Goal: Information Seeking & Learning: Learn about a topic

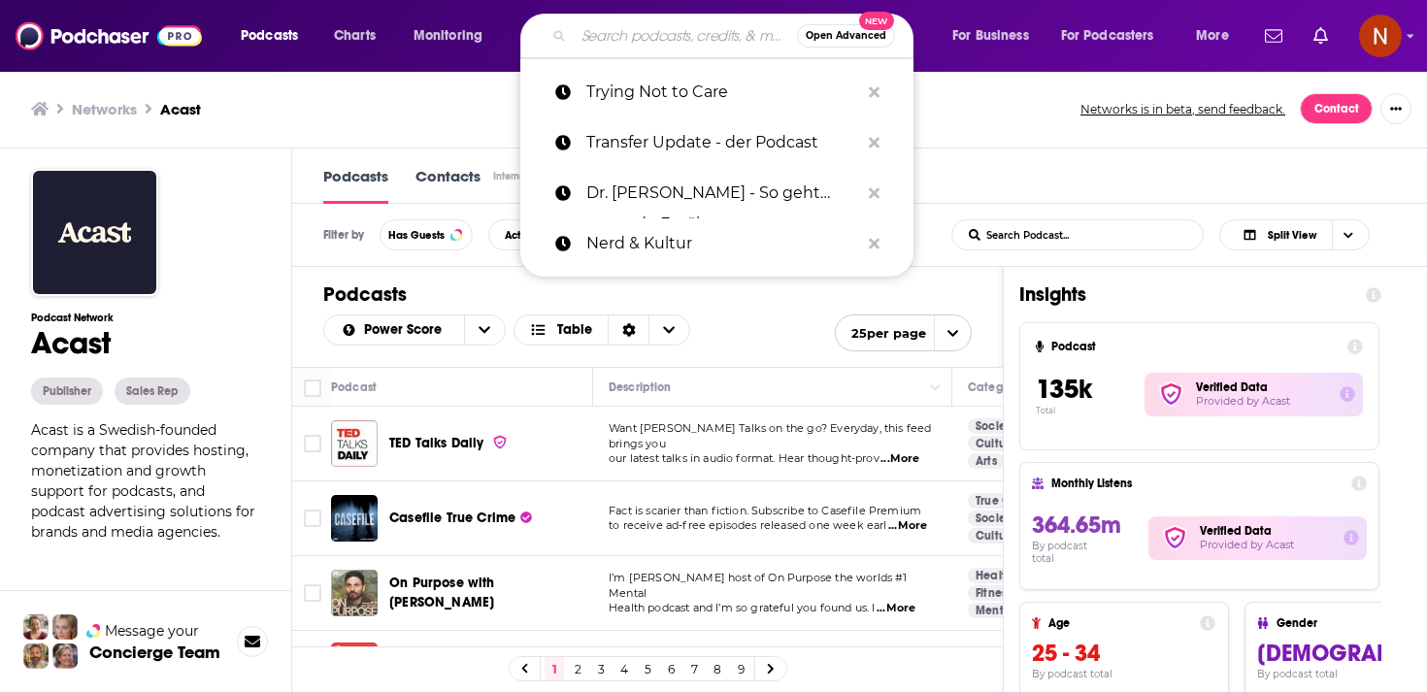
click at [645, 31] on input "Search podcasts, credits, & more..." at bounding box center [685, 35] width 223 height 31
paste input "خير جليس"
type input "خير جليس"
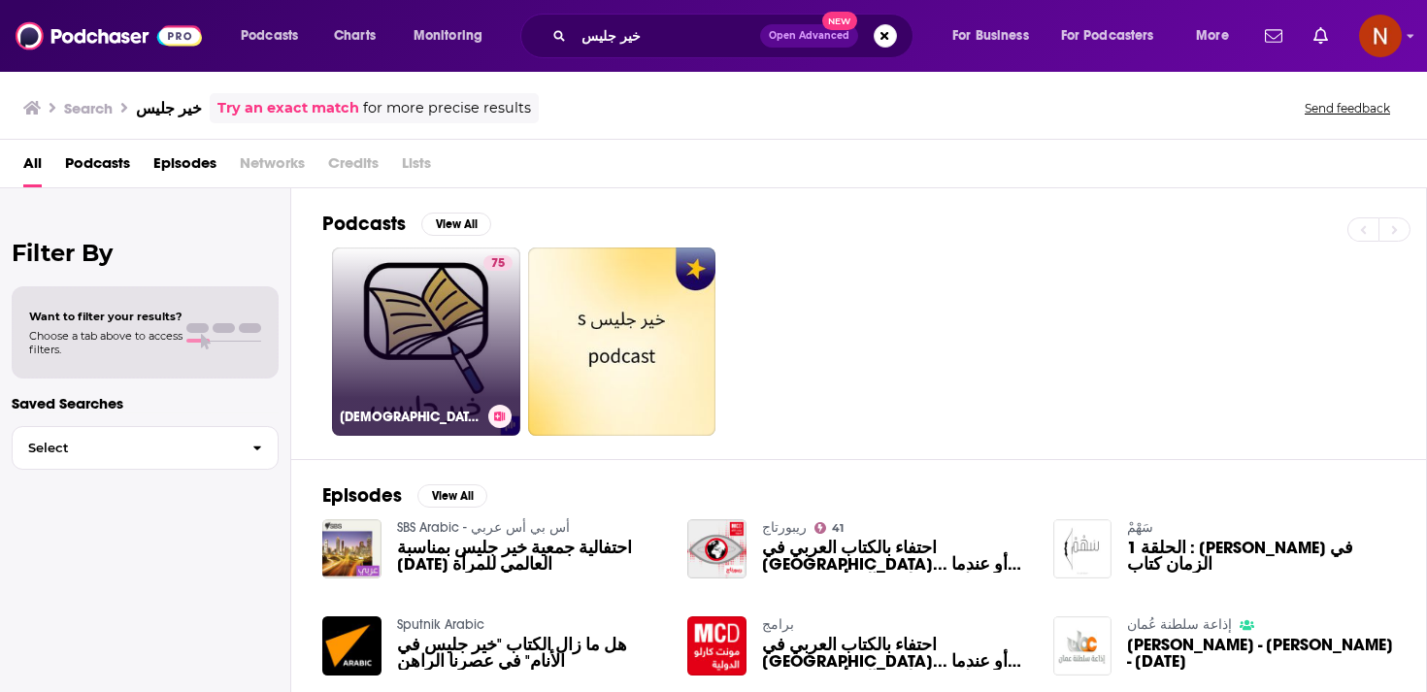
click at [449, 370] on link "75 بودكاست خير جليس" at bounding box center [426, 342] width 188 height 188
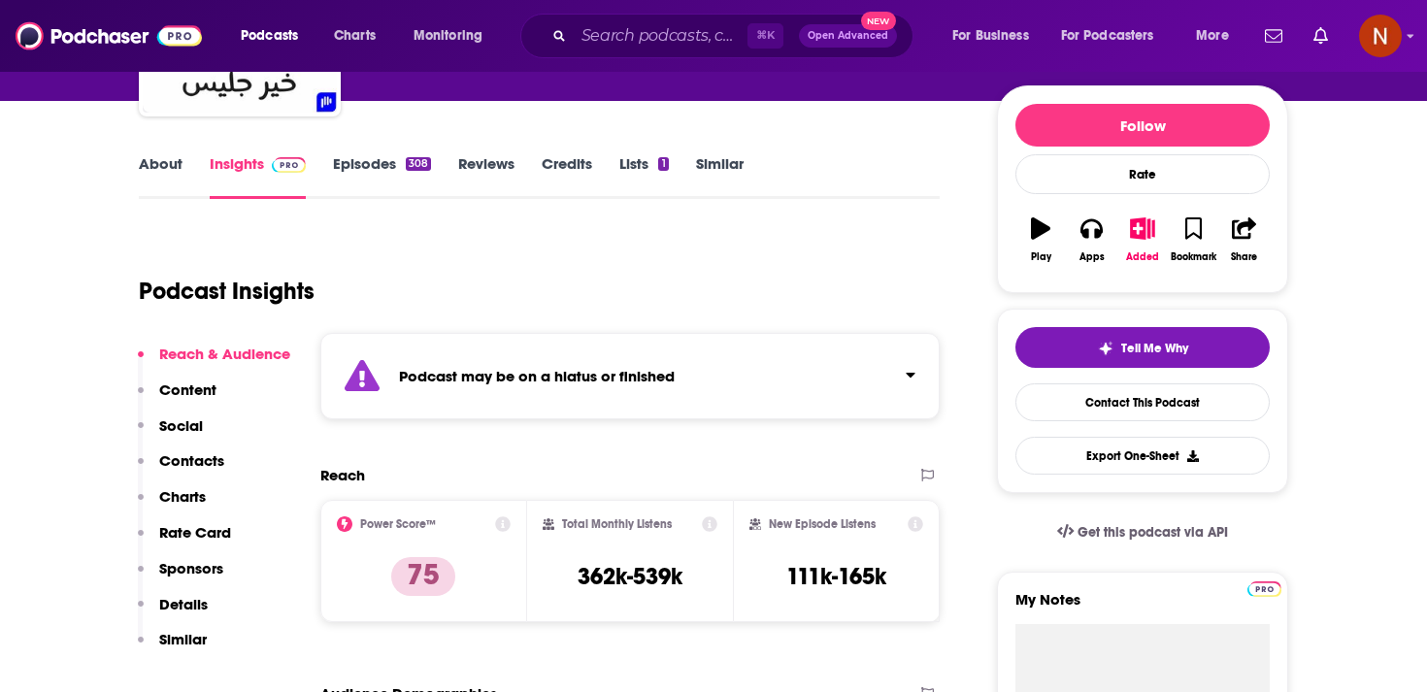
scroll to position [273, 0]
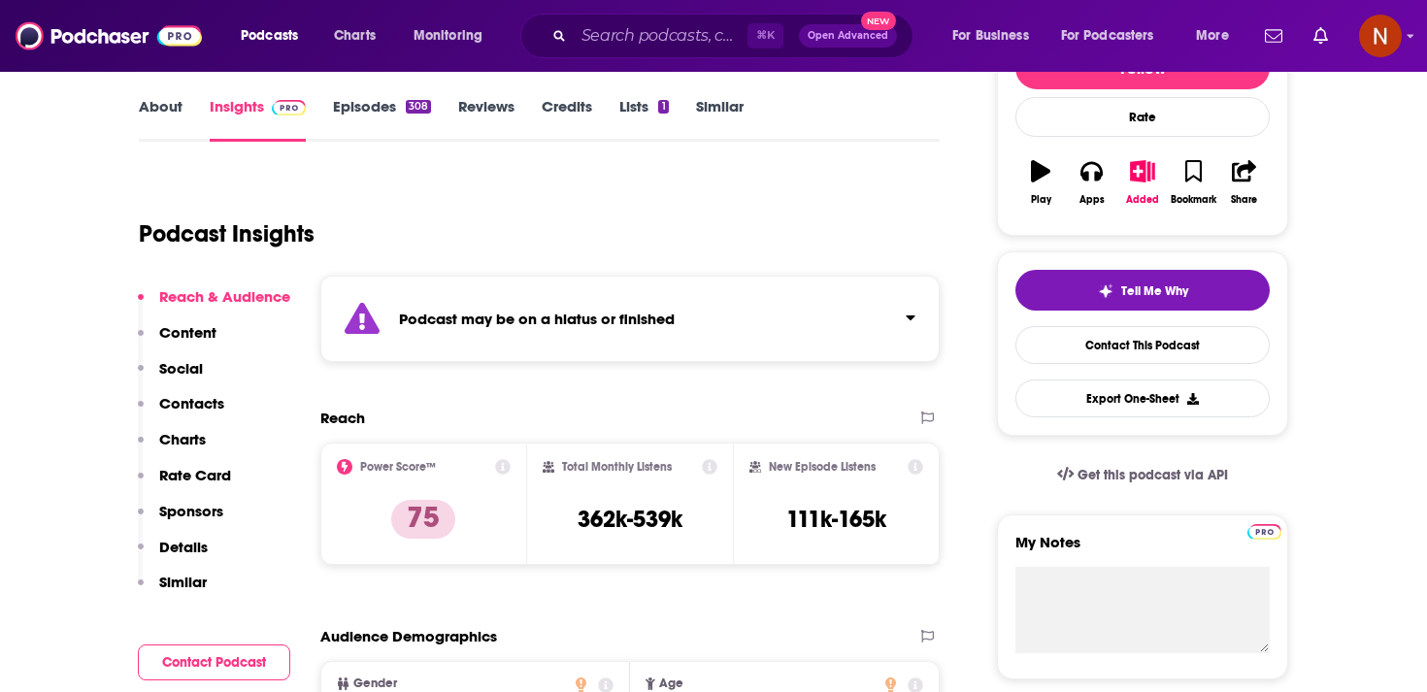
click at [540, 305] on div "Podcast may be on a hiatus or finished" at bounding box center [630, 319] width 620 height 86
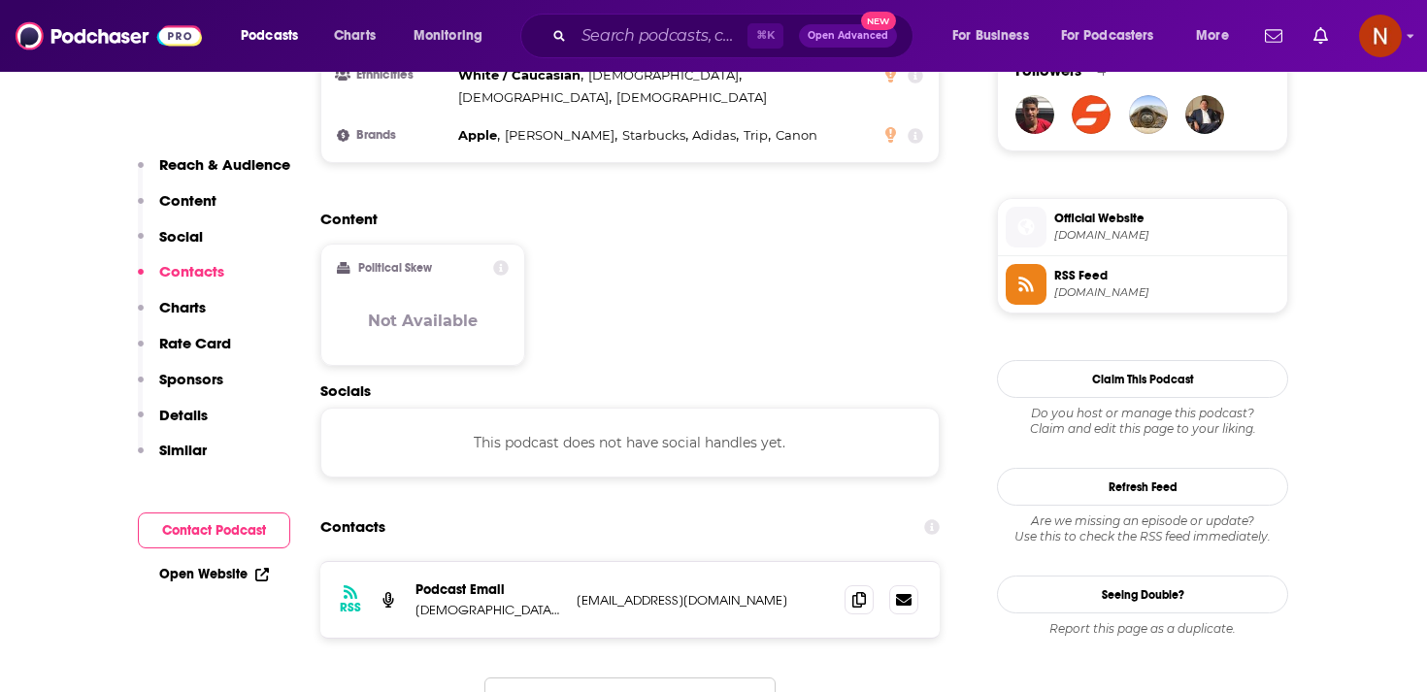
scroll to position [1578, 0]
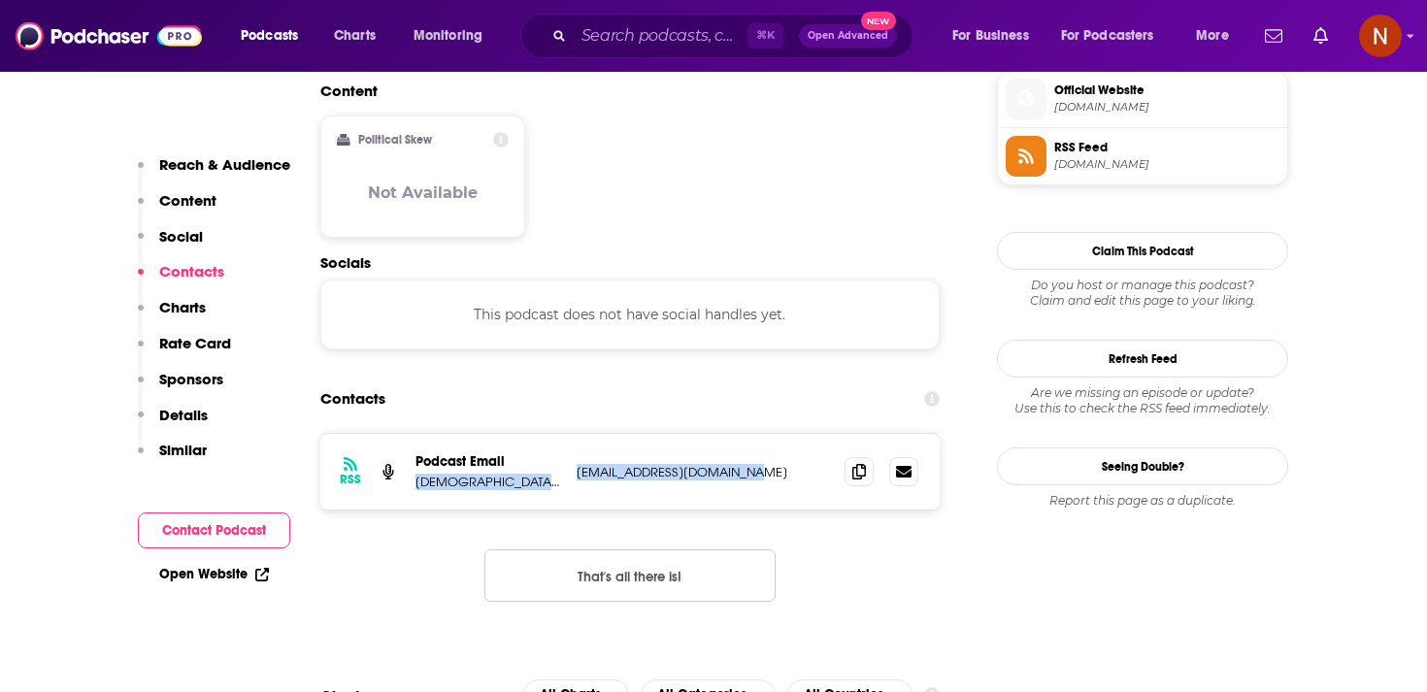
drag, startPoint x: 567, startPoint y: 406, endPoint x: 781, endPoint y: 406, distance: 213.6
click at [781, 434] on div "RSS Podcast Email بودكاست خير جليس [EMAIL_ADDRESS][DOMAIN_NAME] [EMAIL_ADDRESS]…" at bounding box center [630, 472] width 620 height 76
click at [781, 464] on p "[EMAIL_ADDRESS][DOMAIN_NAME]" at bounding box center [703, 472] width 252 height 17
drag, startPoint x: 781, startPoint y: 406, endPoint x: 572, endPoint y: 400, distance: 208.9
click at [572, 434] on div "RSS Podcast Email بودكاست خير جليس [EMAIL_ADDRESS][DOMAIN_NAME] [EMAIL_ADDRESS]…" at bounding box center [630, 472] width 620 height 76
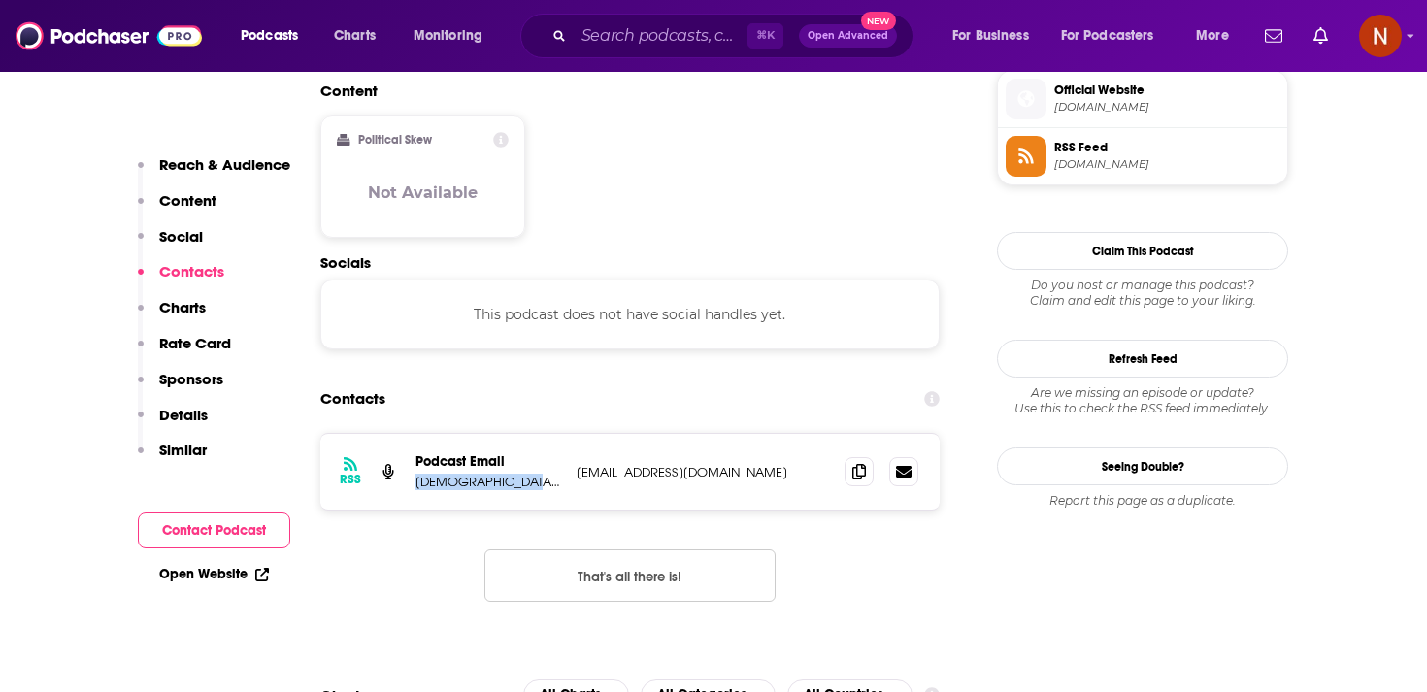
drag, startPoint x: 520, startPoint y: 417, endPoint x: 415, endPoint y: 420, distance: 105.9
click at [416, 474] on p "[DEMOGRAPHIC_DATA] خير جليس" at bounding box center [489, 482] width 146 height 17
copy p "[DEMOGRAPHIC_DATA] خير جليس"
drag, startPoint x: 568, startPoint y: 403, endPoint x: 742, endPoint y: 398, distance: 173.9
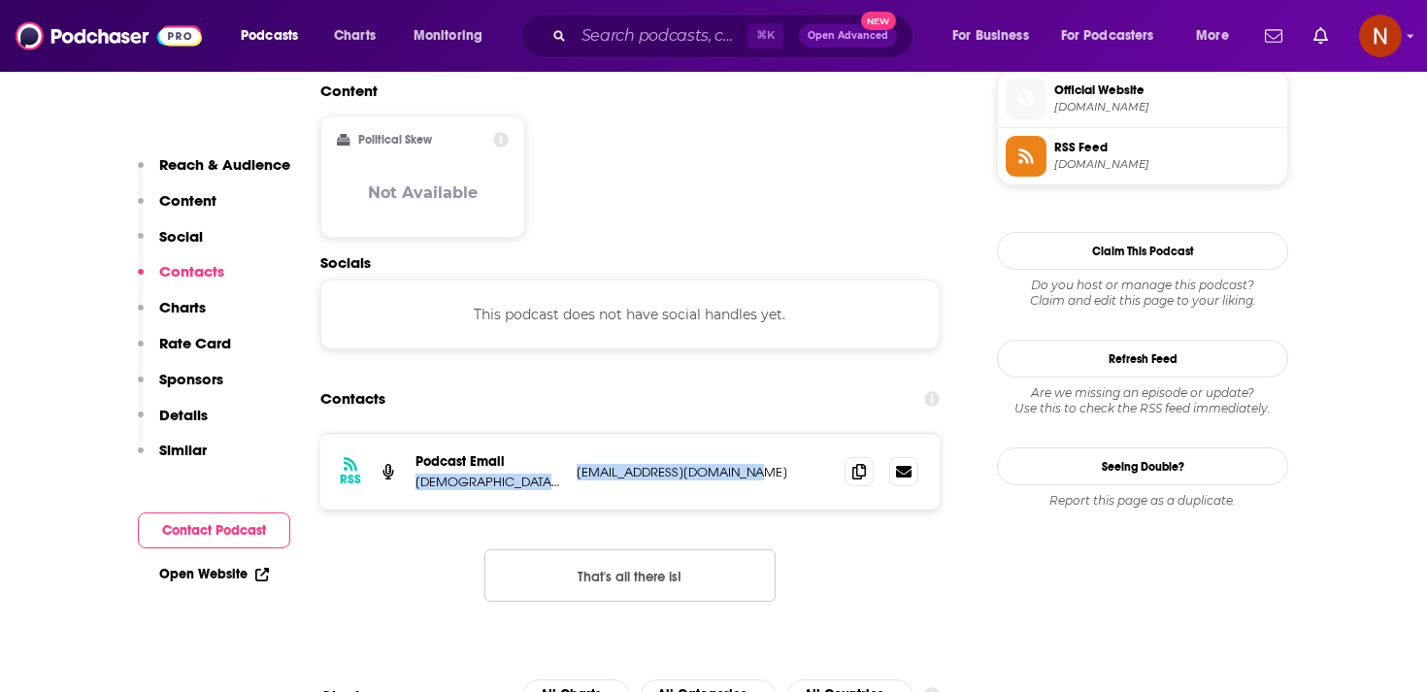
click at [743, 434] on div "RSS Podcast Email بودكاست خير جليس [EMAIL_ADDRESS][DOMAIN_NAME] [EMAIL_ADDRESS]…" at bounding box center [630, 472] width 620 height 76
click at [742, 464] on p "[EMAIL_ADDRESS][DOMAIN_NAME]" at bounding box center [703, 472] width 252 height 17
drag, startPoint x: 743, startPoint y: 408, endPoint x: 574, endPoint y: 402, distance: 169.1
click at [574, 434] on div "RSS Podcast Email بودكاست خير جليس [EMAIL_ADDRESS][DOMAIN_NAME] [EMAIL_ADDRESS]…" at bounding box center [630, 472] width 620 height 76
copy p "[EMAIL_ADDRESS][DOMAIN_NAME]"
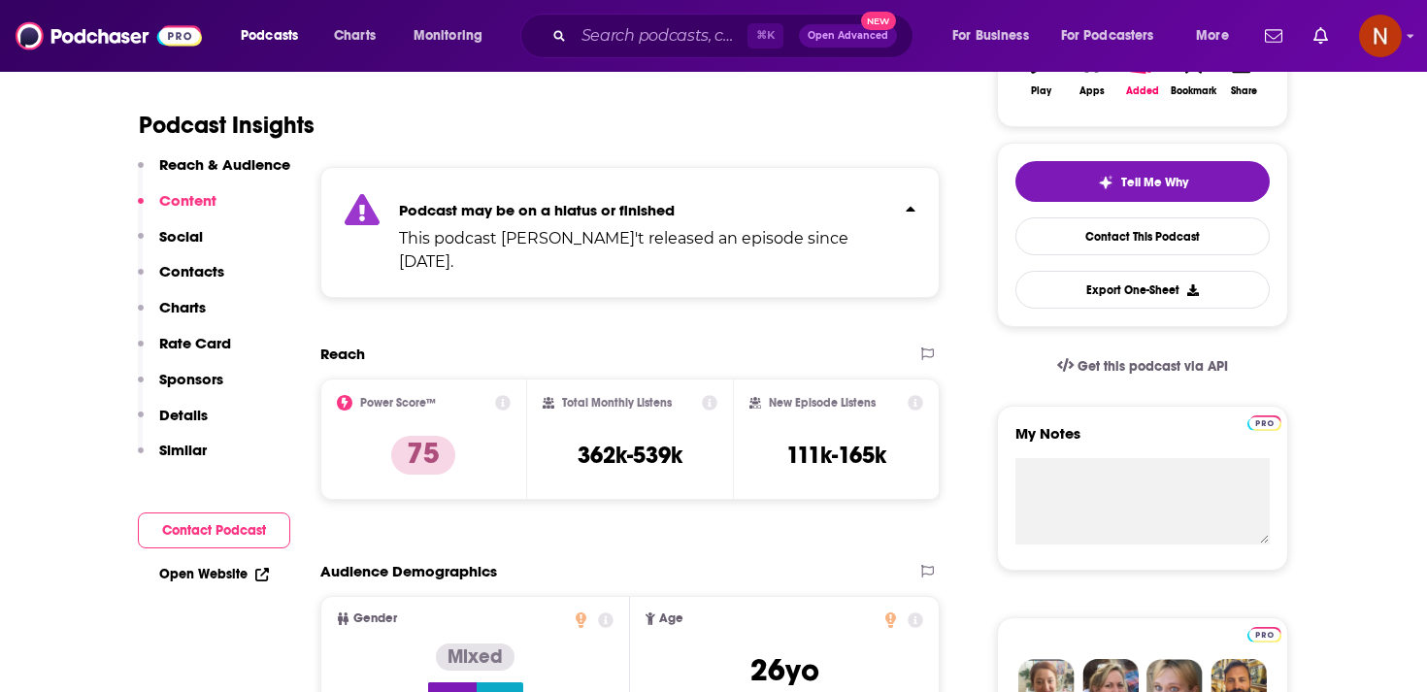
scroll to position [244, 0]
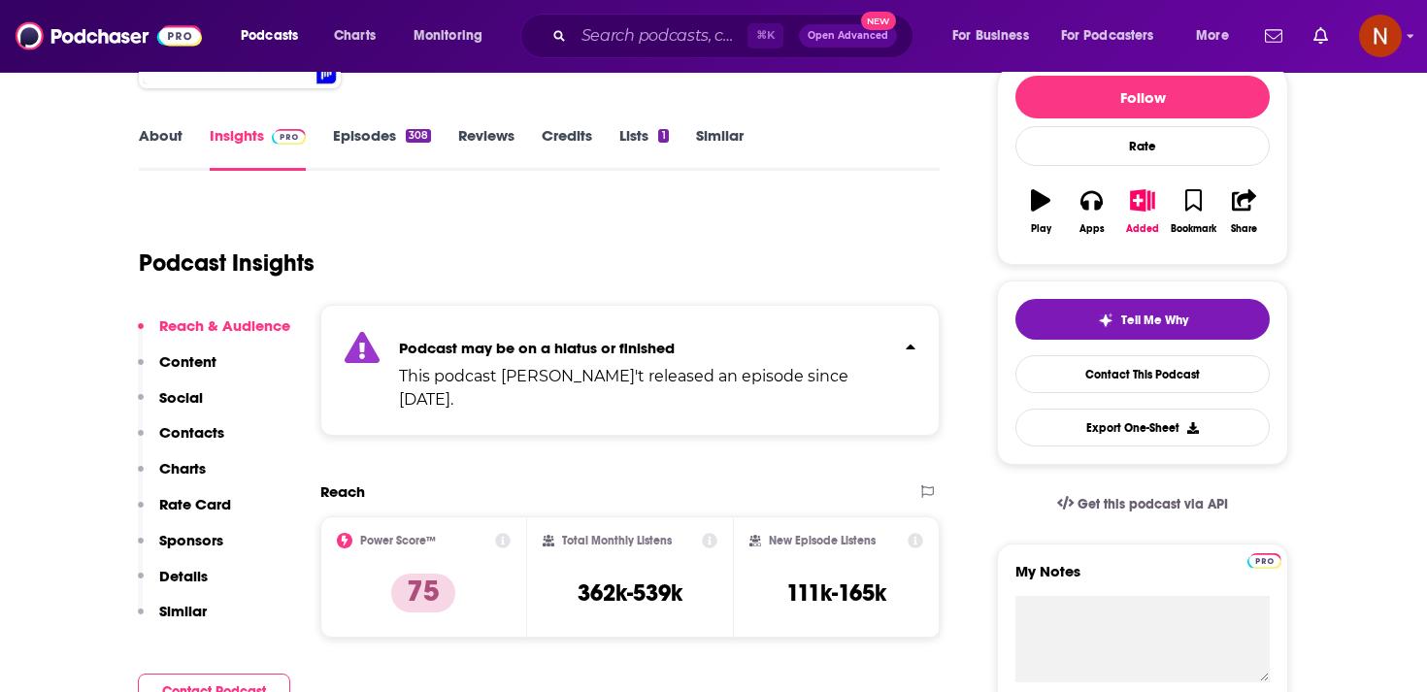
click at [398, 151] on link "Episodes 308" at bounding box center [382, 148] width 98 height 45
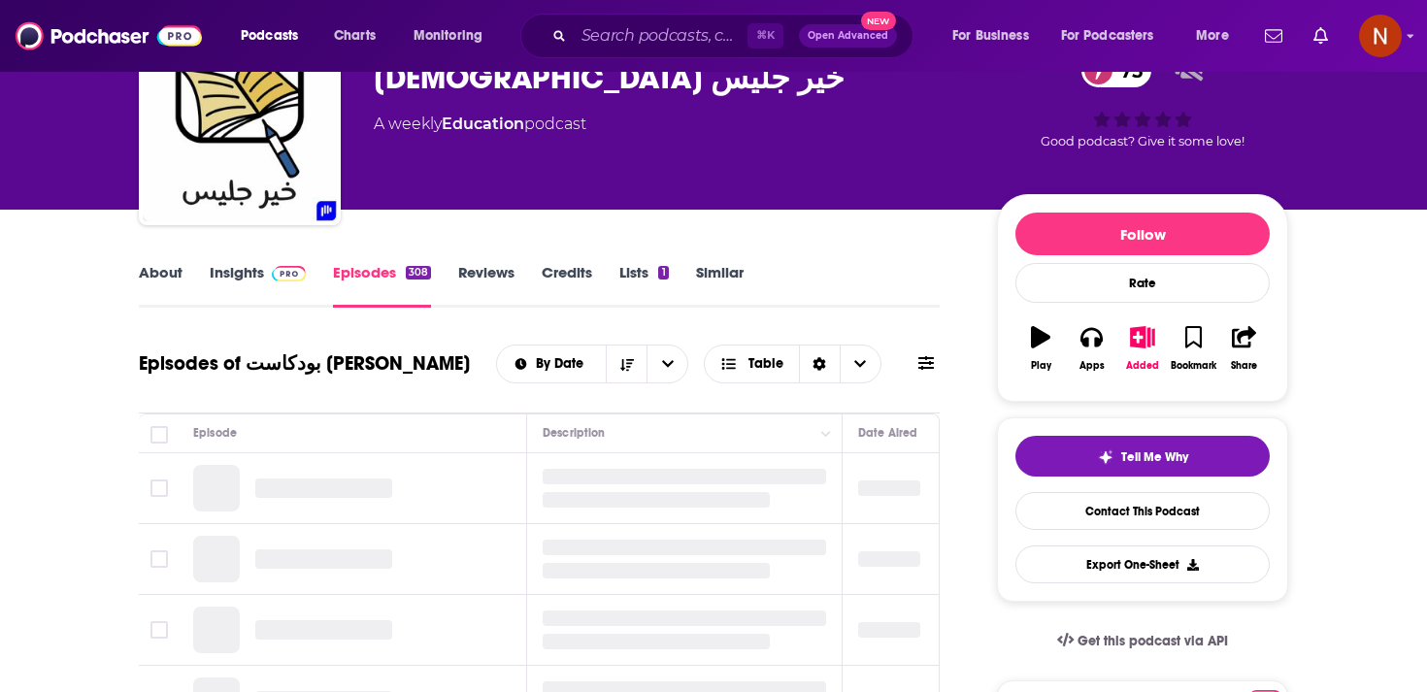
scroll to position [285, 0]
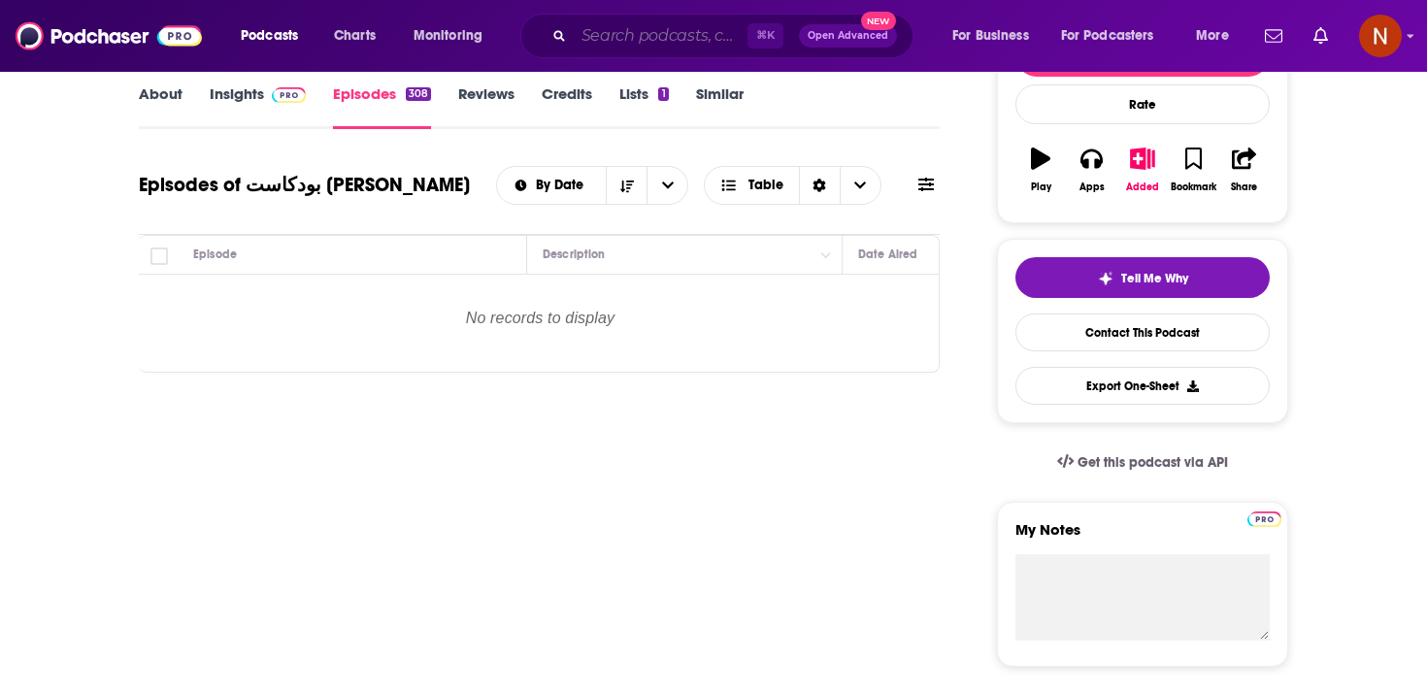
click at [651, 28] on input "Search podcasts, credits, & more..." at bounding box center [661, 35] width 174 height 31
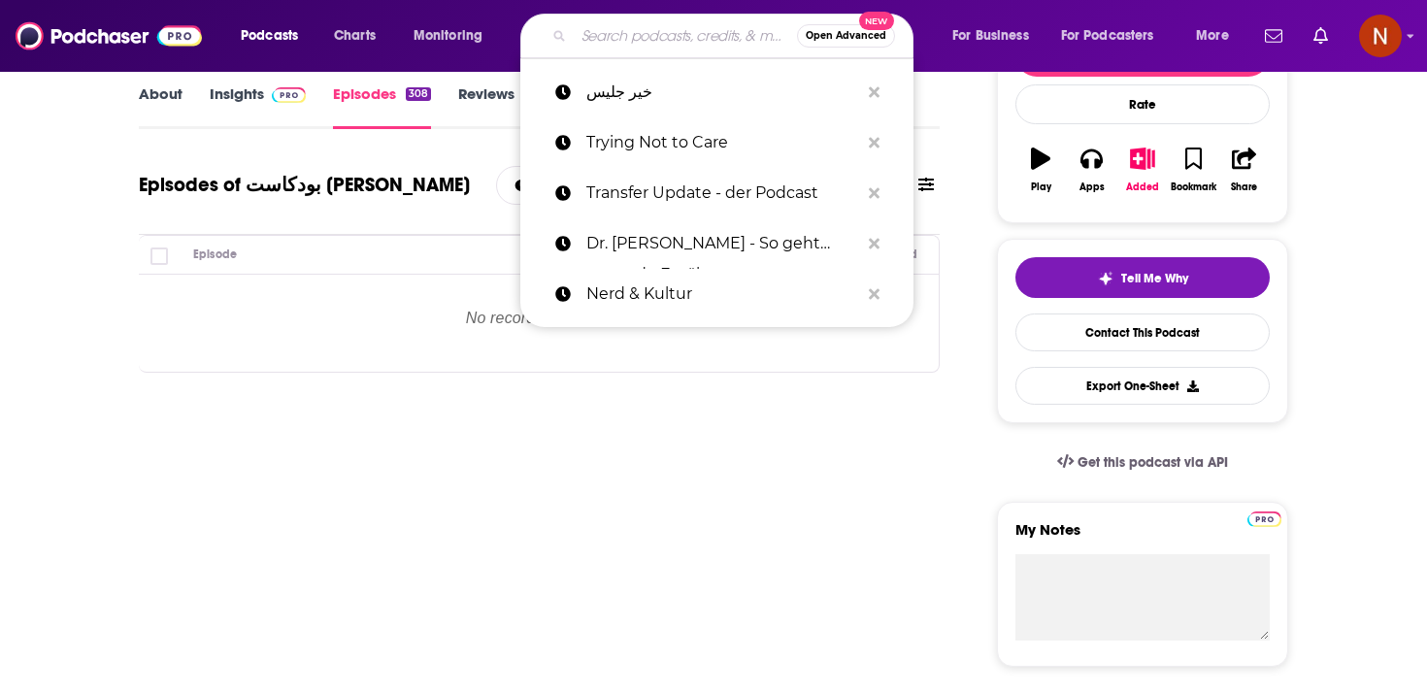
paste input "ساندوتش ورقي"
type input "ساندوتش ورقي"
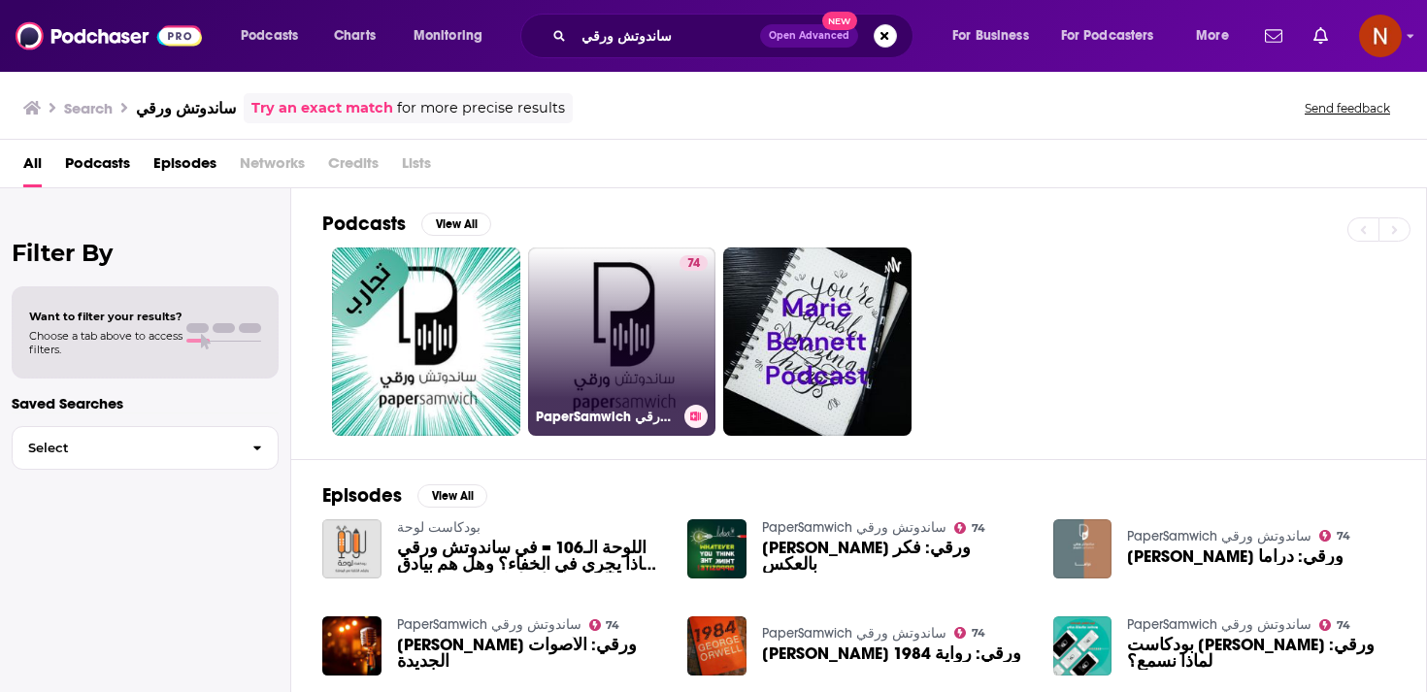
click at [642, 316] on link "74 PaperSamwich ساندوتش ورقي" at bounding box center [622, 342] width 188 height 188
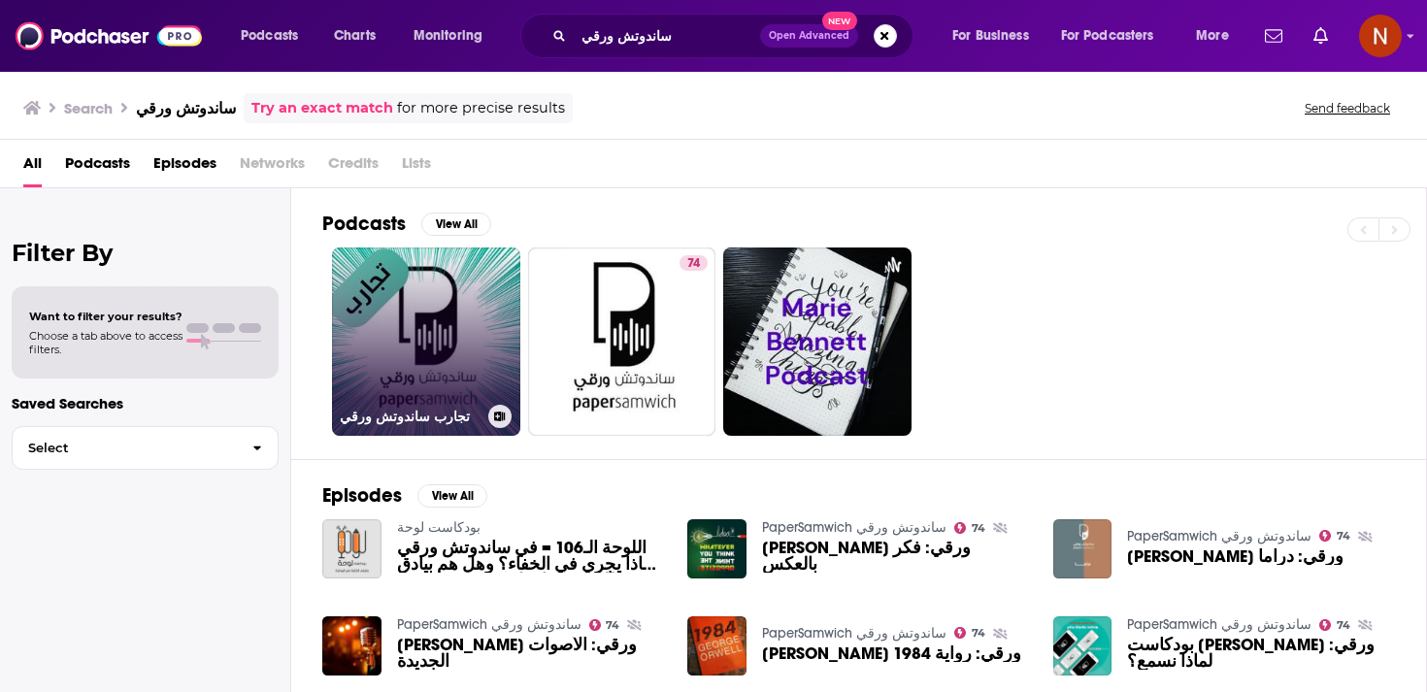
click at [434, 410] on h3 "تجارب ساندوتش ورقي" at bounding box center [410, 417] width 141 height 17
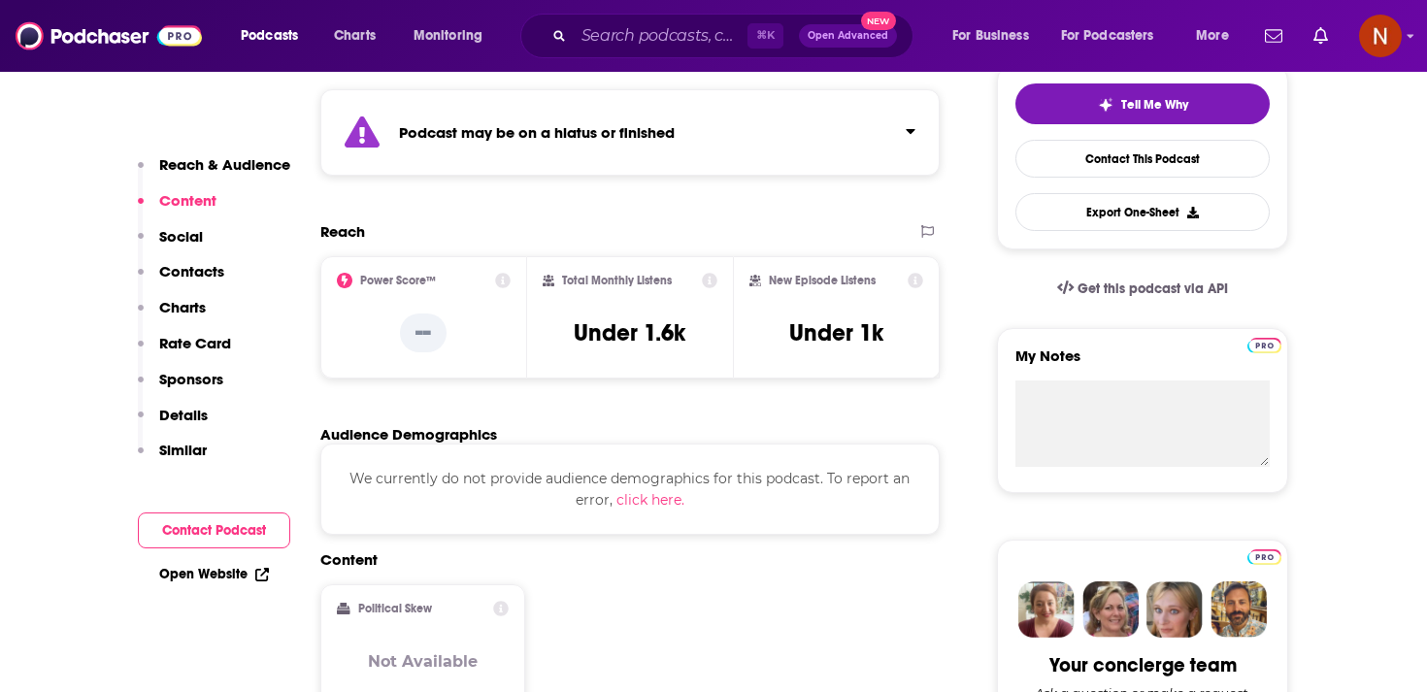
scroll to position [320, 0]
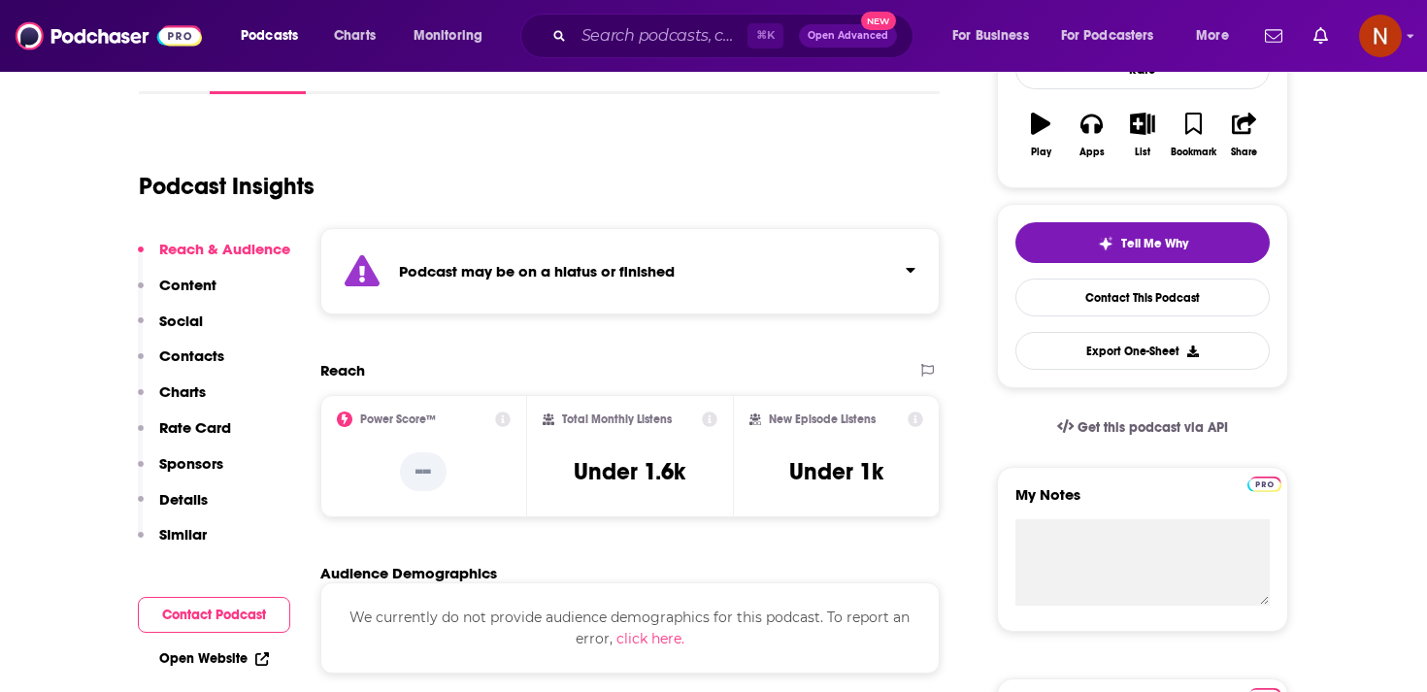
click at [515, 290] on div "Podcast may be on a hiatus or finished" at bounding box center [630, 271] width 620 height 86
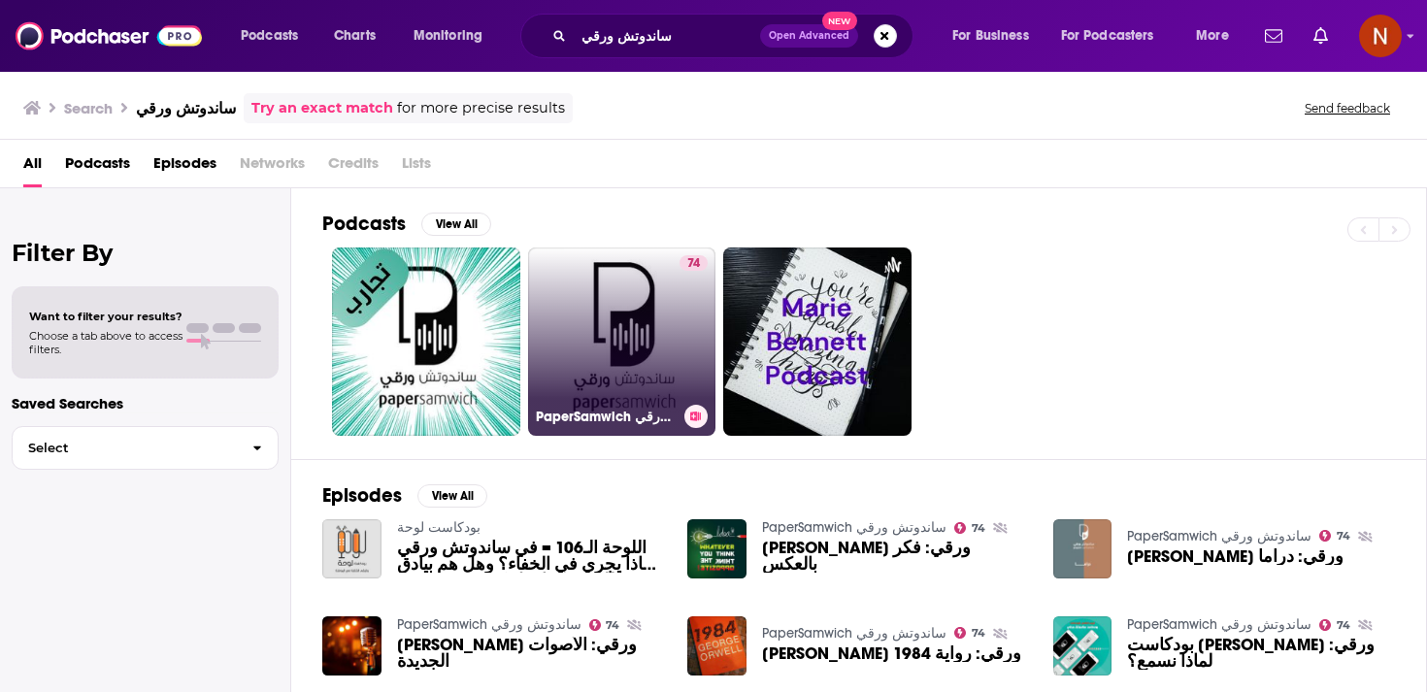
click at [615, 290] on link "74 PaperSamwich ساندوتش ورقي" at bounding box center [622, 342] width 188 height 188
